Goal: Find specific page/section: Find specific page/section

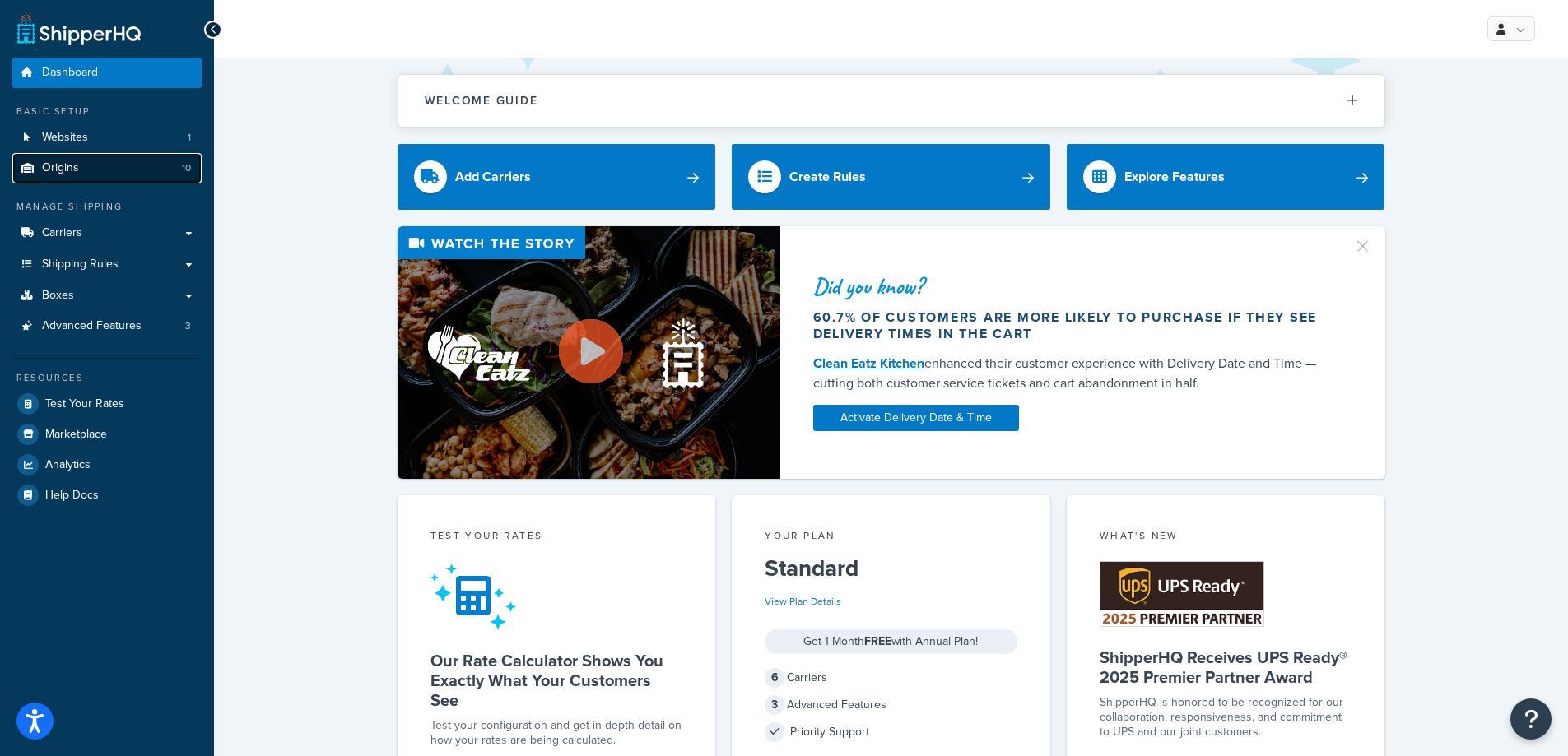
click at [92, 171] on link "Origins 10" at bounding box center [107, 168] width 190 height 30
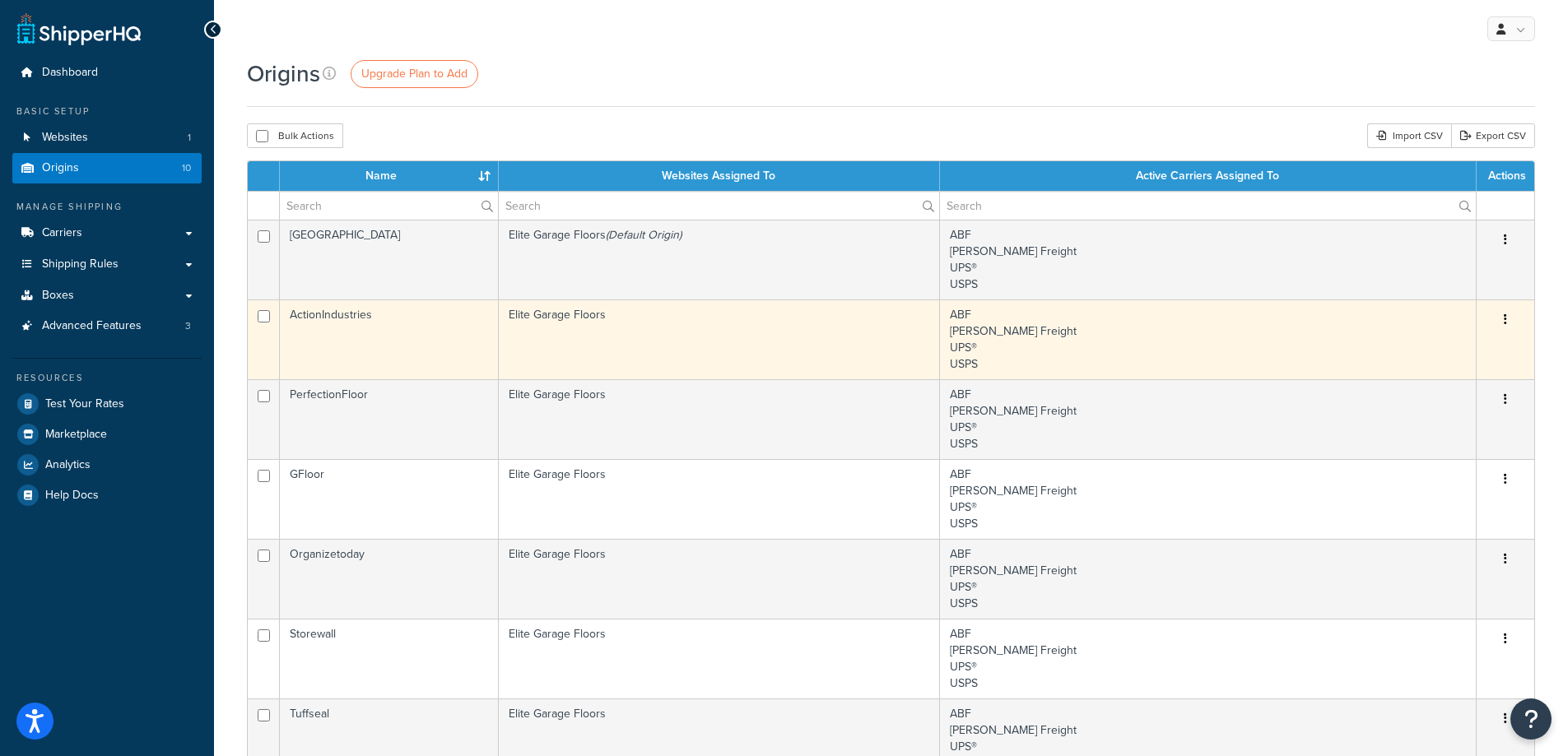
click at [340, 317] on td "ActionIndustries" at bounding box center [389, 339] width 219 height 80
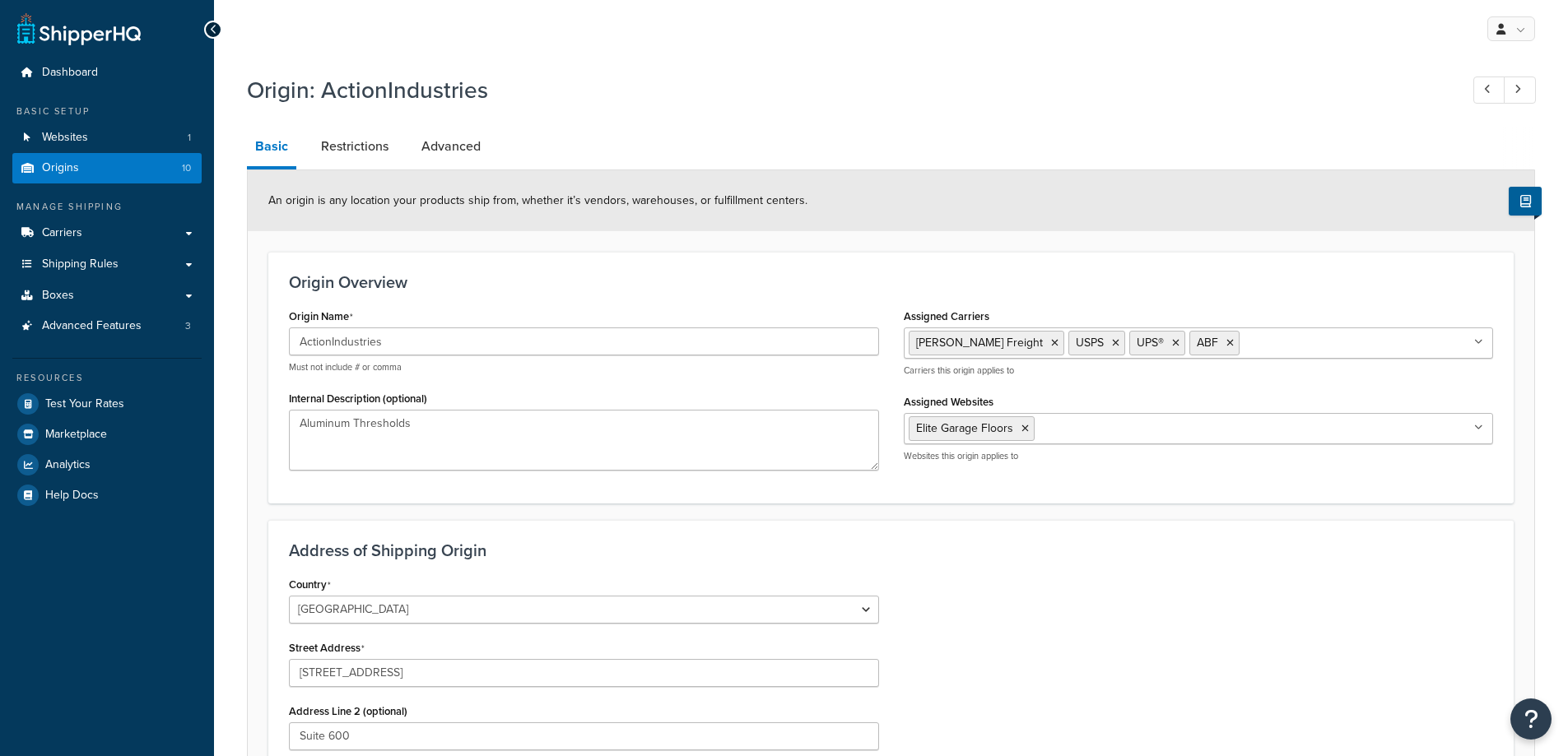
select select "49"
drag, startPoint x: 388, startPoint y: 349, endPoint x: 255, endPoint y: 342, distance: 133.2
click at [255, 342] on form "An origin is any location your products ship from, whether it’s vendors, wareho…" at bounding box center [891, 623] width 1286 height 906
click at [214, 32] on icon at bounding box center [213, 29] width 8 height 11
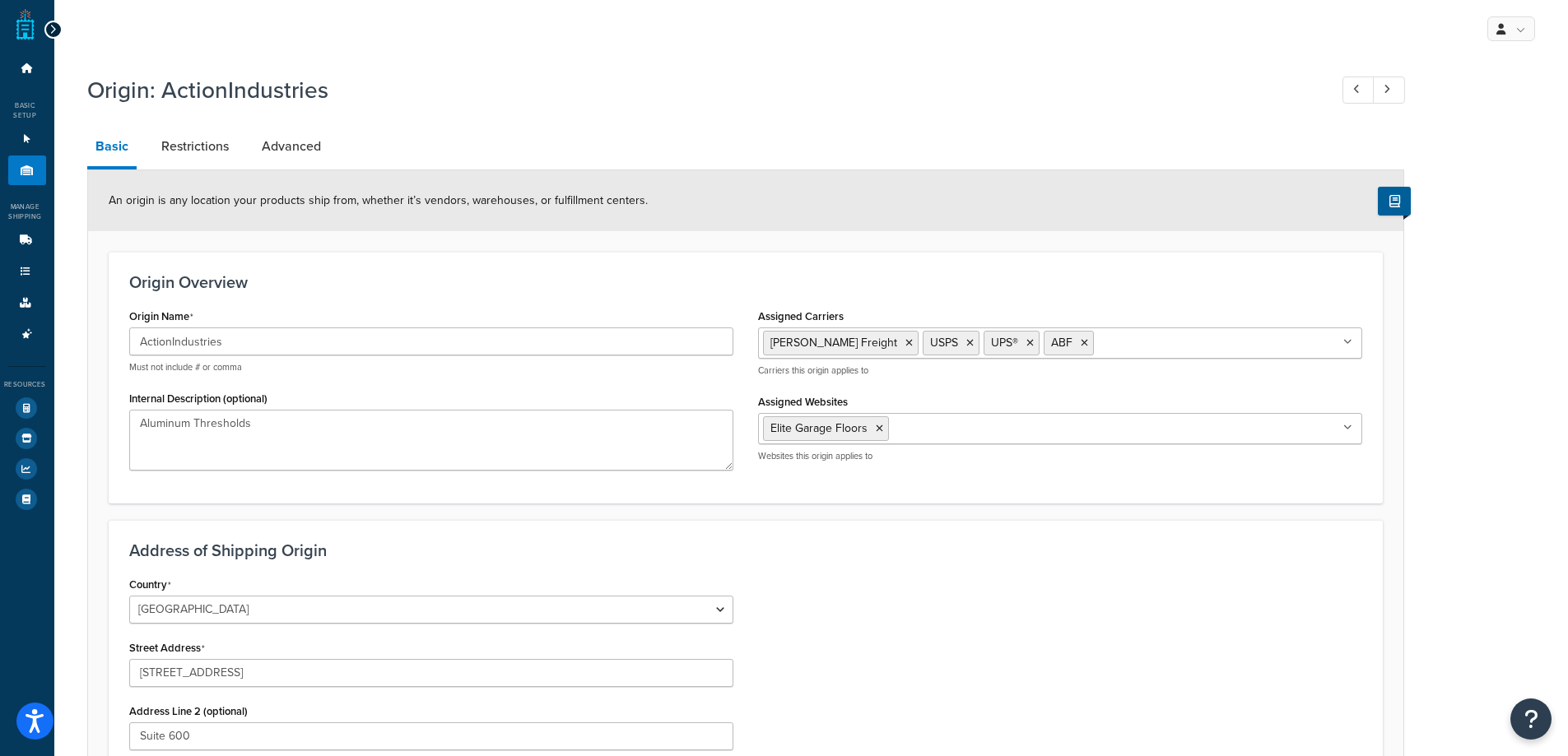
click at [53, 32] on icon at bounding box center [54, 29] width 8 height 11
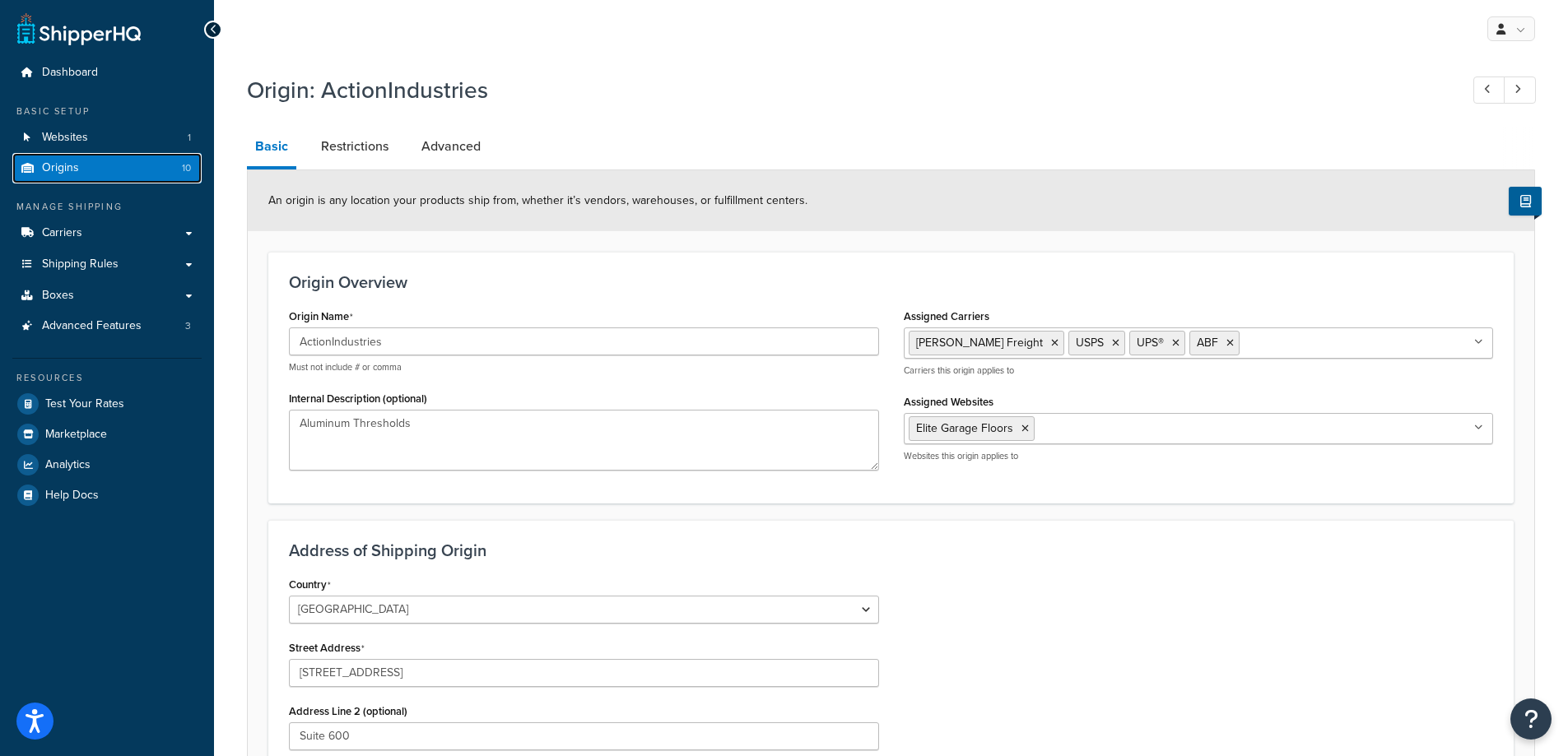
click at [37, 172] on link "Origins 10" at bounding box center [107, 168] width 190 height 30
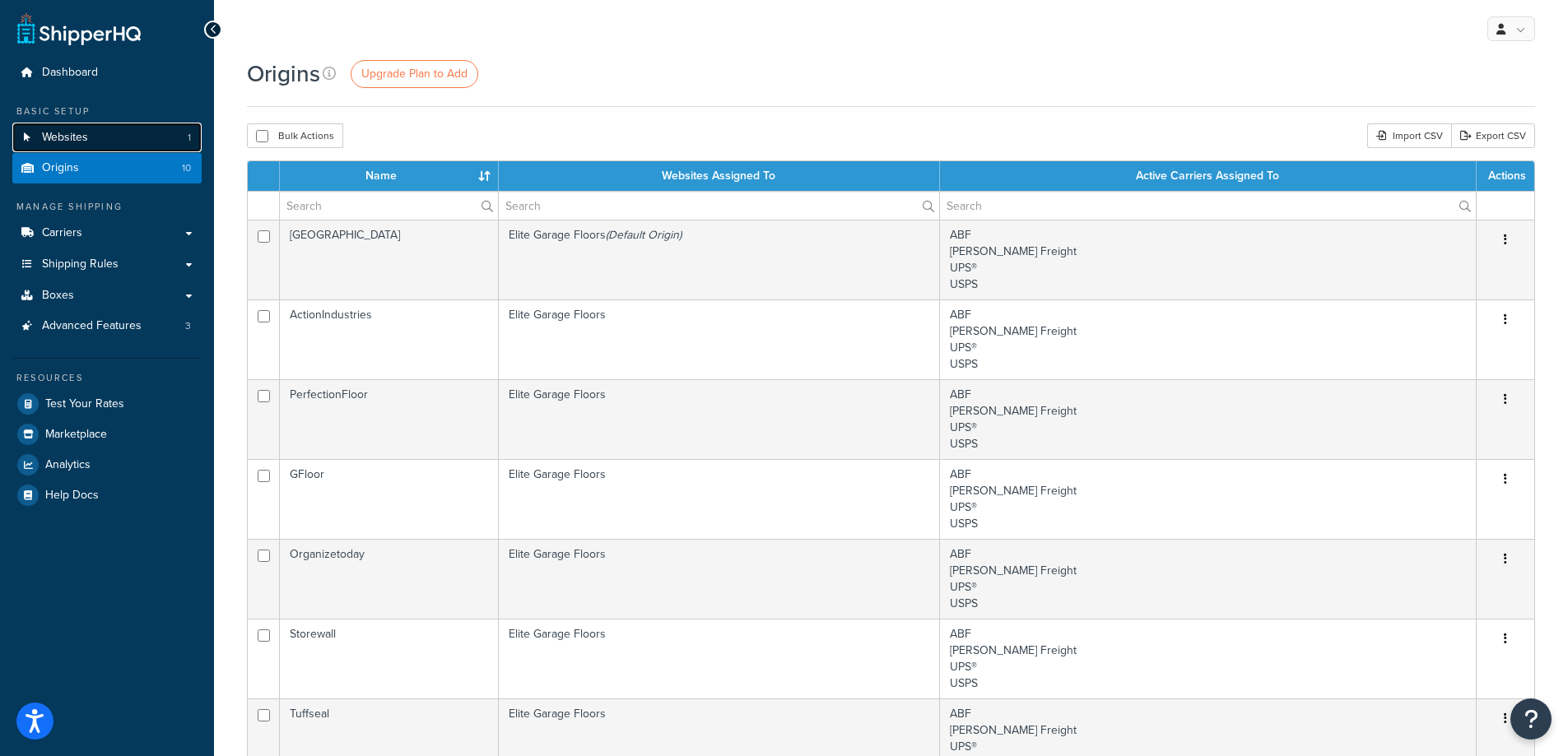
click at [42, 136] on span "Websites" at bounding box center [65, 137] width 46 height 14
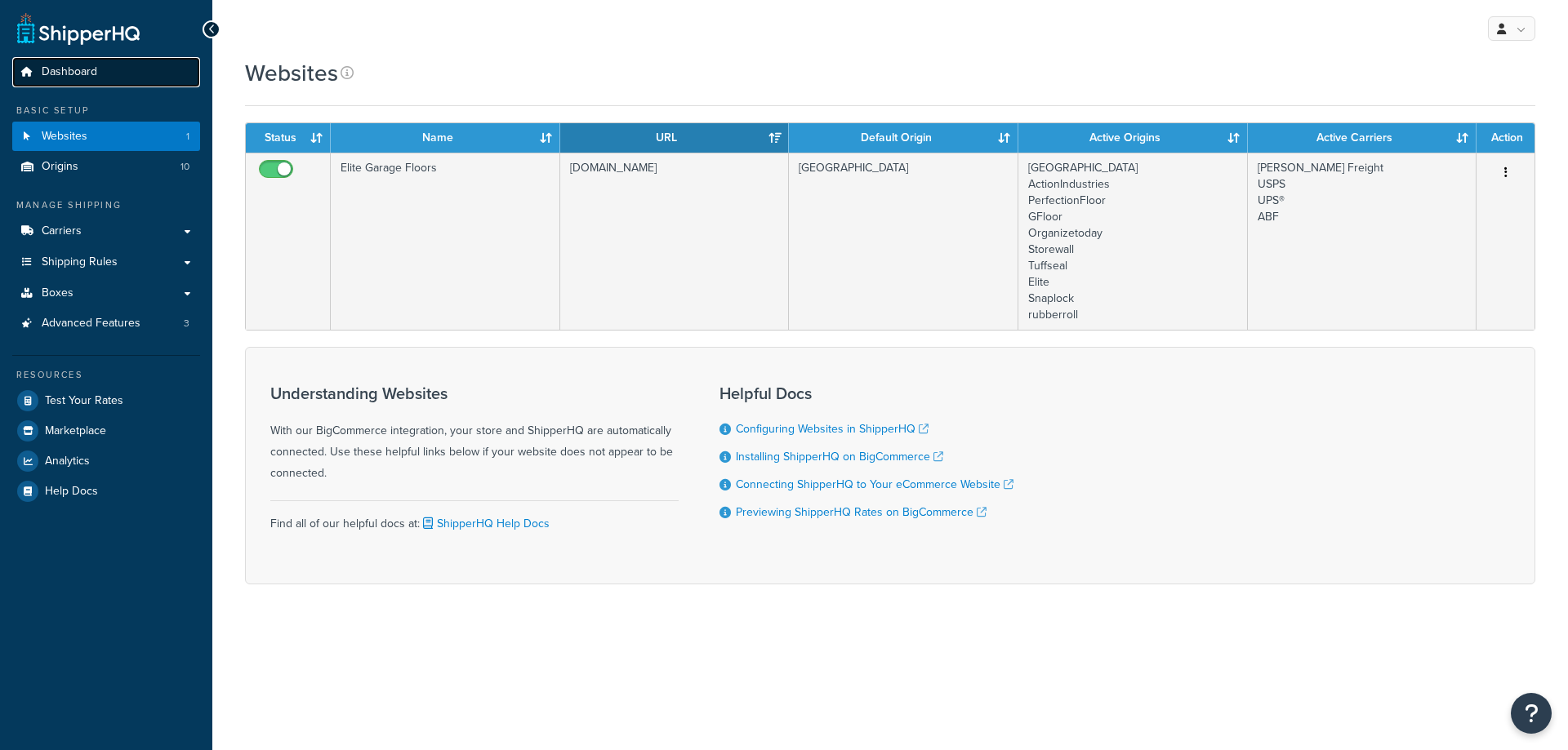
click at [24, 72] on icon at bounding box center [27, 72] width 17 height 10
